Goal: Task Accomplishment & Management: Manage account settings

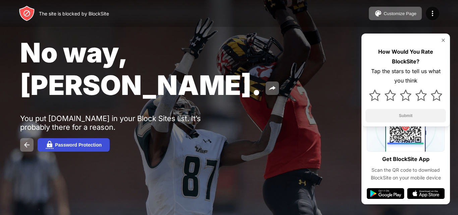
click at [64, 138] on button "Password Protection" at bounding box center [74, 144] width 72 height 13
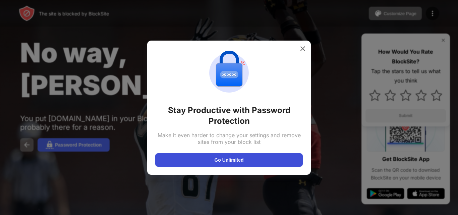
click at [210, 159] on button "Go Unlimited" at bounding box center [229, 159] width 148 height 13
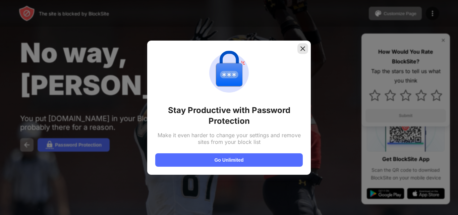
click at [302, 44] on div at bounding box center [302, 48] width 11 height 11
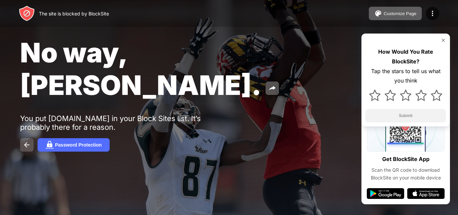
click at [30, 138] on button at bounding box center [26, 144] width 13 height 13
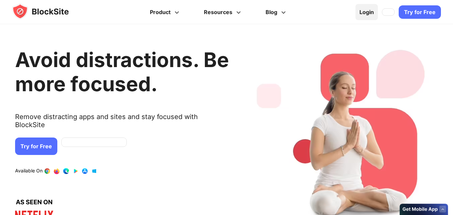
click at [363, 12] on link "Login" at bounding box center [366, 12] width 22 height 16
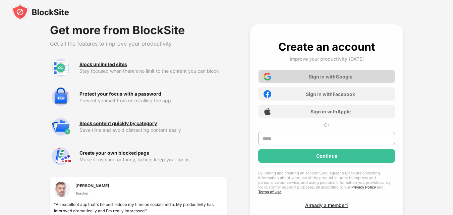
click at [328, 75] on div "Sign in with Google" at bounding box center [331, 77] width 44 height 6
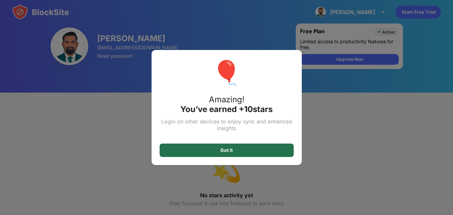
click at [252, 157] on div "Got it" at bounding box center [227, 150] width 134 height 13
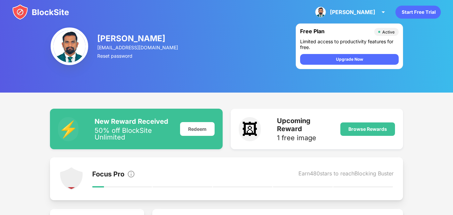
click at [314, 129] on div "Upcoming Reward" at bounding box center [305, 125] width 56 height 16
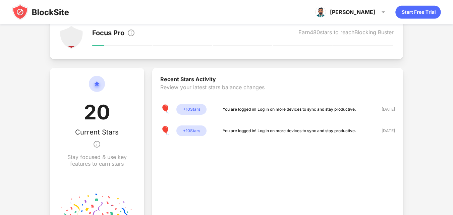
scroll to position [141, 0]
click at [192, 110] on div "+ 10 Stars" at bounding box center [191, 109] width 30 height 11
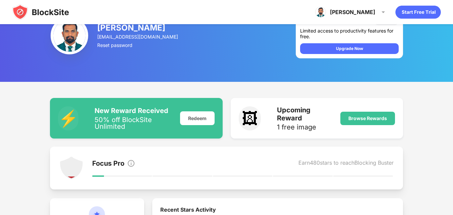
scroll to position [0, 0]
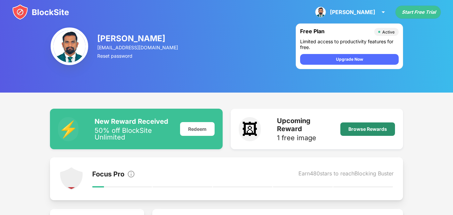
click at [365, 127] on div "Browse Rewards" at bounding box center [367, 128] width 39 height 5
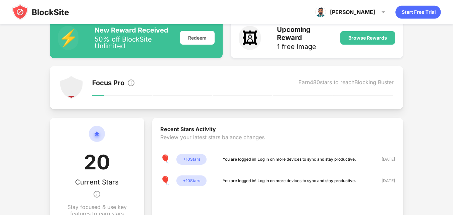
scroll to position [96, 0]
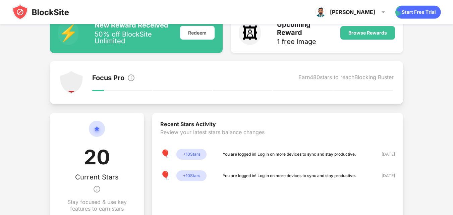
click at [105, 72] on div "Focus Pro Earn 480 stars to reach Blocking Buster" at bounding box center [243, 82] width 302 height 24
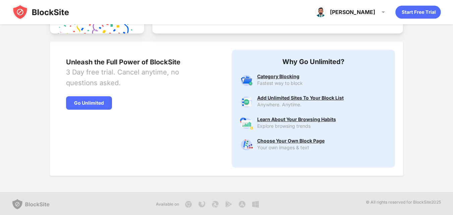
scroll to position [331, 0]
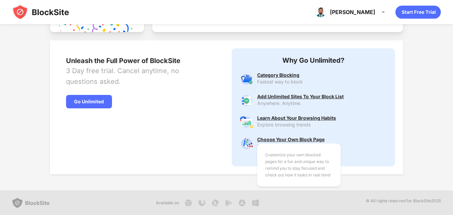
click at [280, 140] on div "Customize your own blocked pages for a fun and unique way to remind you to stay…" at bounding box center [290, 139] width 67 height 5
click at [304, 141] on div "Customize your own blocked pages for a fun and unique way to remind you to stay…" at bounding box center [290, 139] width 67 height 5
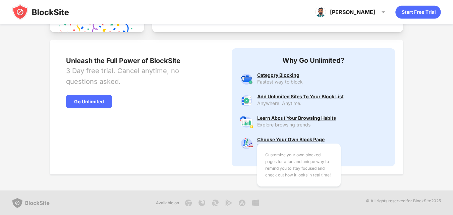
click at [304, 141] on div "Customize your own blocked pages for a fun and unique way to remind you to stay…" at bounding box center [290, 139] width 67 height 5
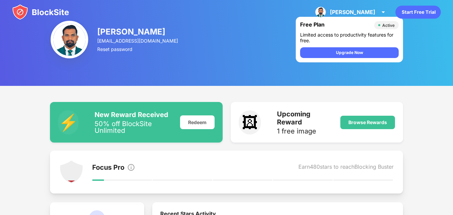
scroll to position [0, 0]
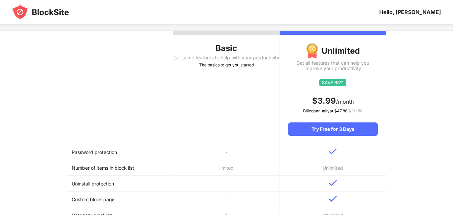
scroll to position [51, 0]
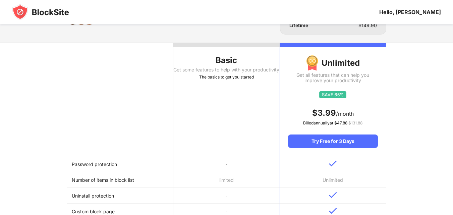
click at [212, 123] on th "Basic Get some features to help with your productivity The basics to get you st…" at bounding box center [226, 99] width 106 height 113
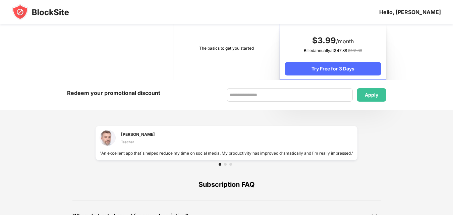
scroll to position [472, 0]
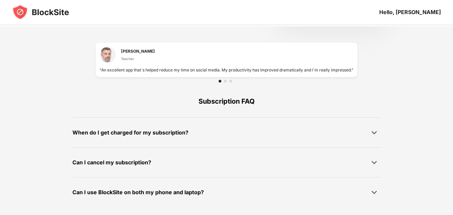
click at [183, 134] on div "When do I get charged for my subscription?" at bounding box center [130, 133] width 116 height 10
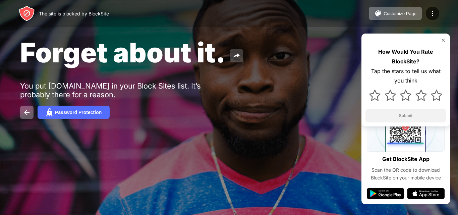
click at [236, 56] on img at bounding box center [236, 56] width 8 height 8
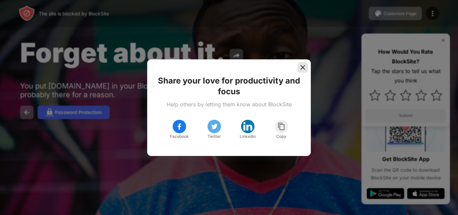
click at [306, 67] on div at bounding box center [302, 67] width 11 height 11
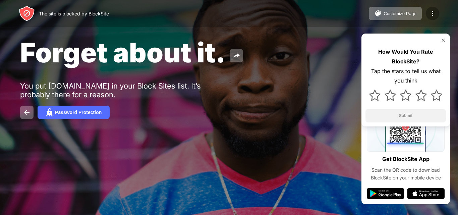
click at [429, 11] on img at bounding box center [433, 13] width 8 height 8
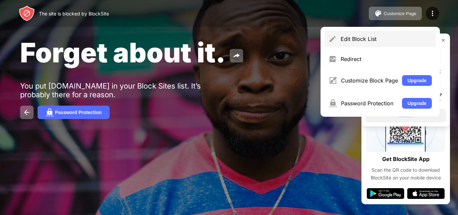
click at [408, 45] on div "Edit Block List" at bounding box center [380, 39] width 111 height 16
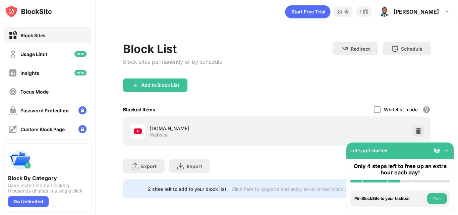
click at [165, 123] on div "[DOMAIN_NAME] Website" at bounding box center [203, 131] width 147 height 16
drag, startPoint x: 162, startPoint y: 148, endPoint x: 410, endPoint y: 128, distance: 248.2
click at [413, 128] on div at bounding box center [418, 131] width 11 height 11
